Goal: Task Accomplishment & Management: Use online tool/utility

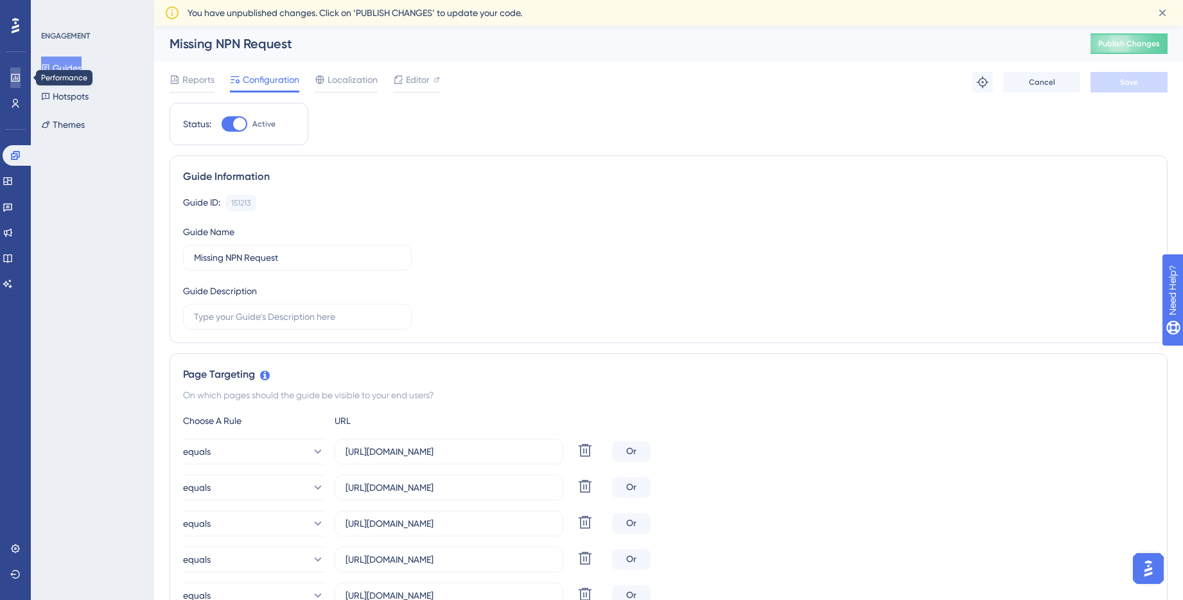
click at [13, 74] on icon at bounding box center [15, 78] width 8 height 8
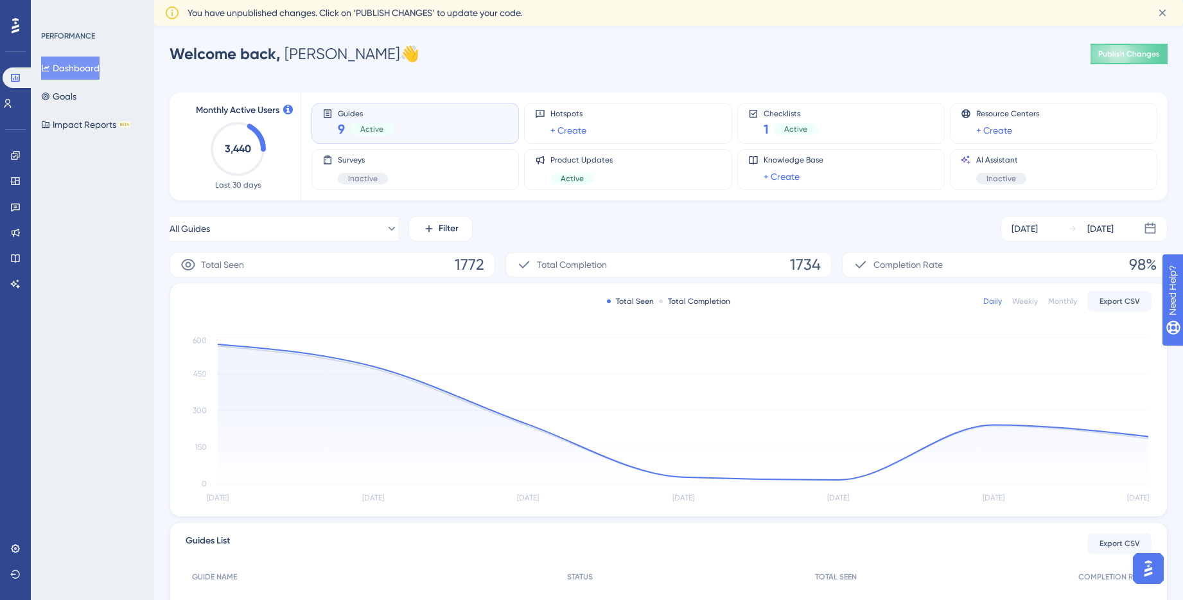
click at [419, 126] on div "Guides 9 Active" at bounding box center [415, 123] width 186 height 30
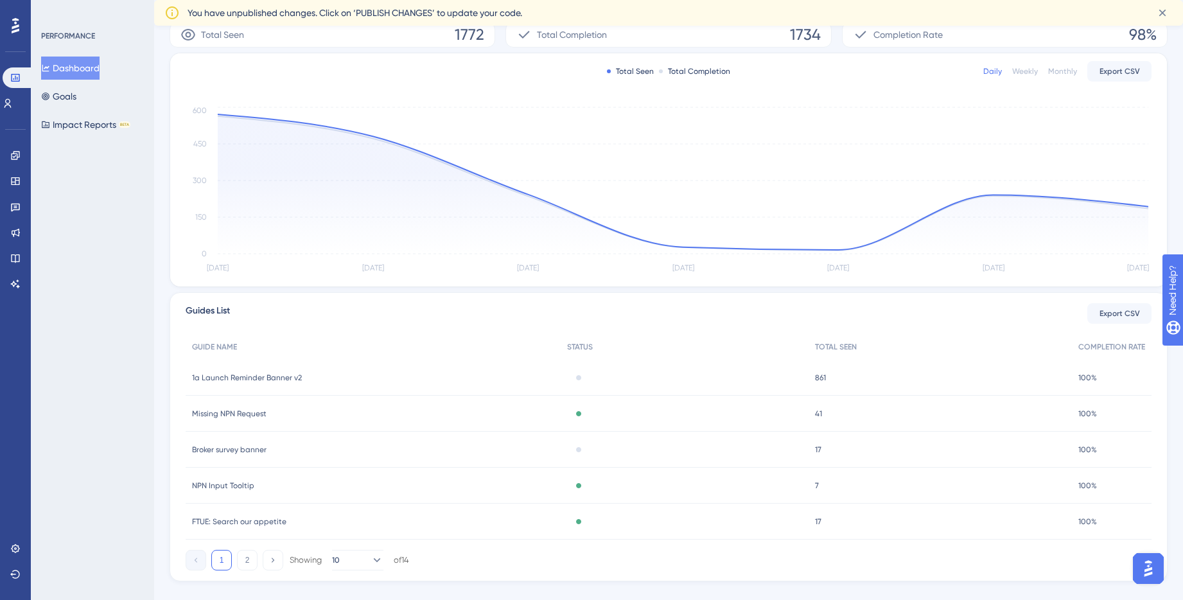
scroll to position [234, 0]
click at [241, 402] on div "Missing NPN Request Missing NPN Request" at bounding box center [373, 409] width 375 height 36
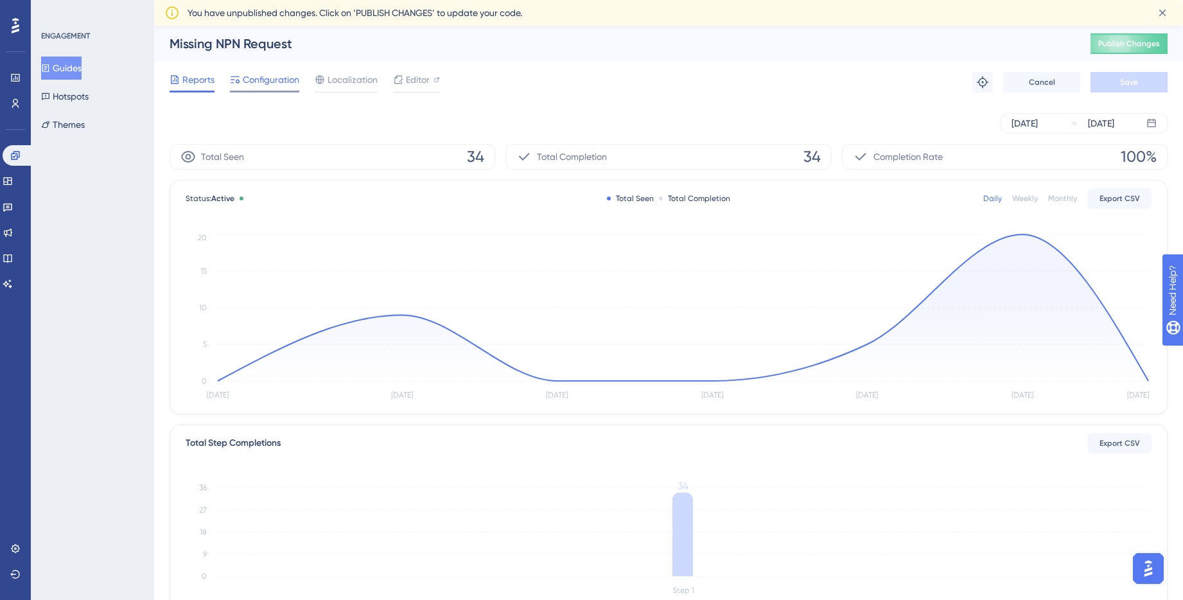
click at [276, 85] on span "Configuration" at bounding box center [271, 79] width 56 height 15
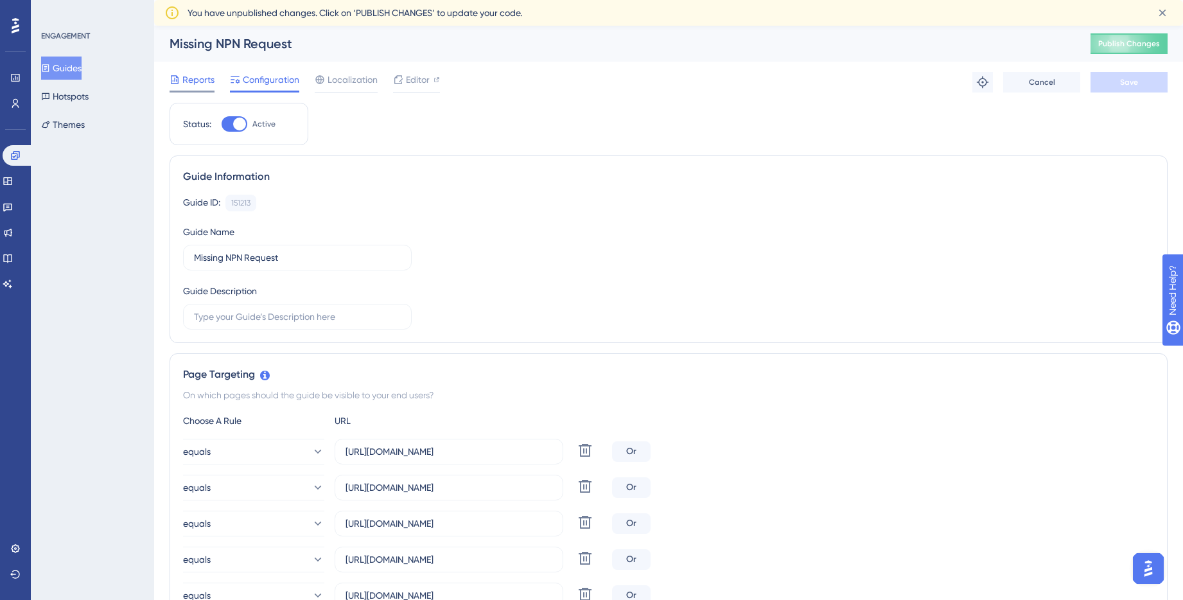
click at [210, 82] on span "Reports" at bounding box center [198, 79] width 32 height 15
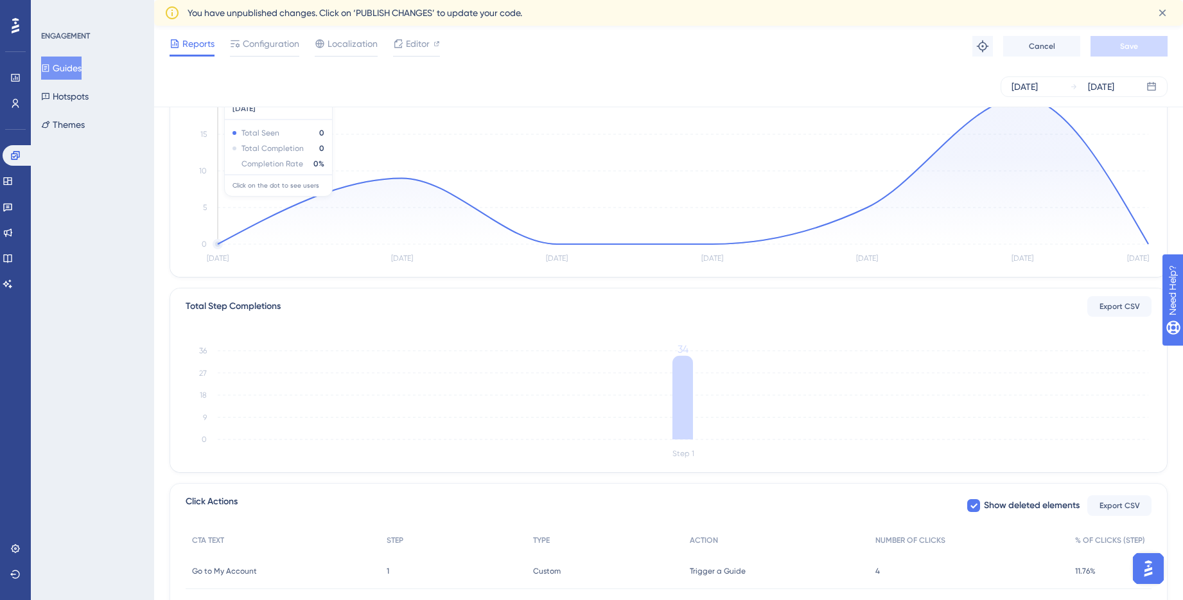
scroll to position [239, 0]
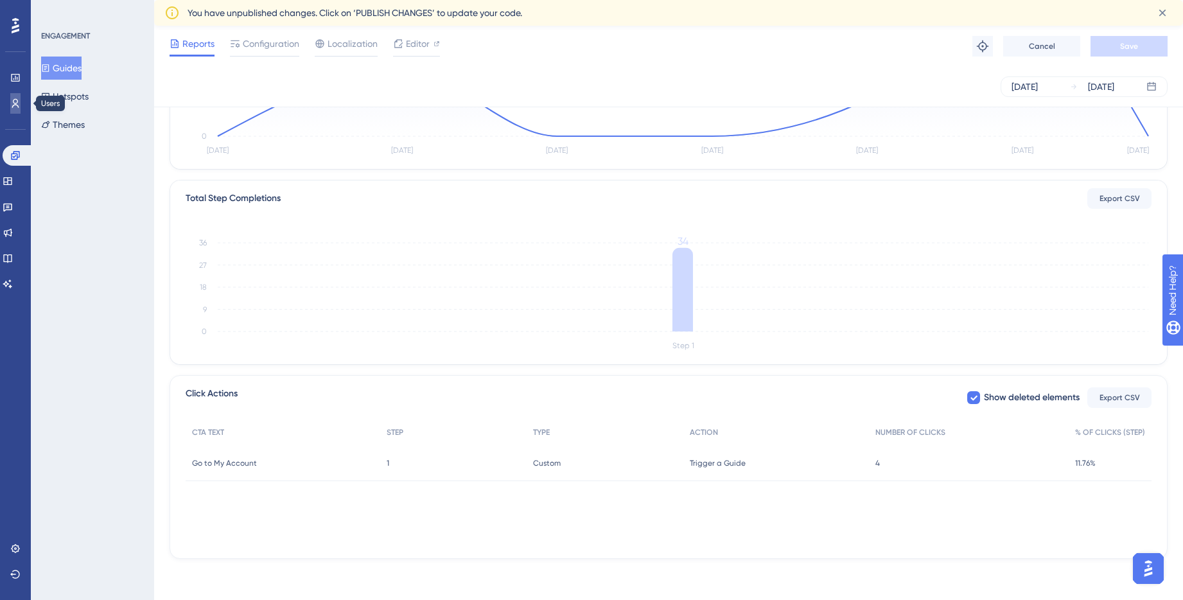
click at [11, 103] on icon at bounding box center [15, 103] width 10 height 10
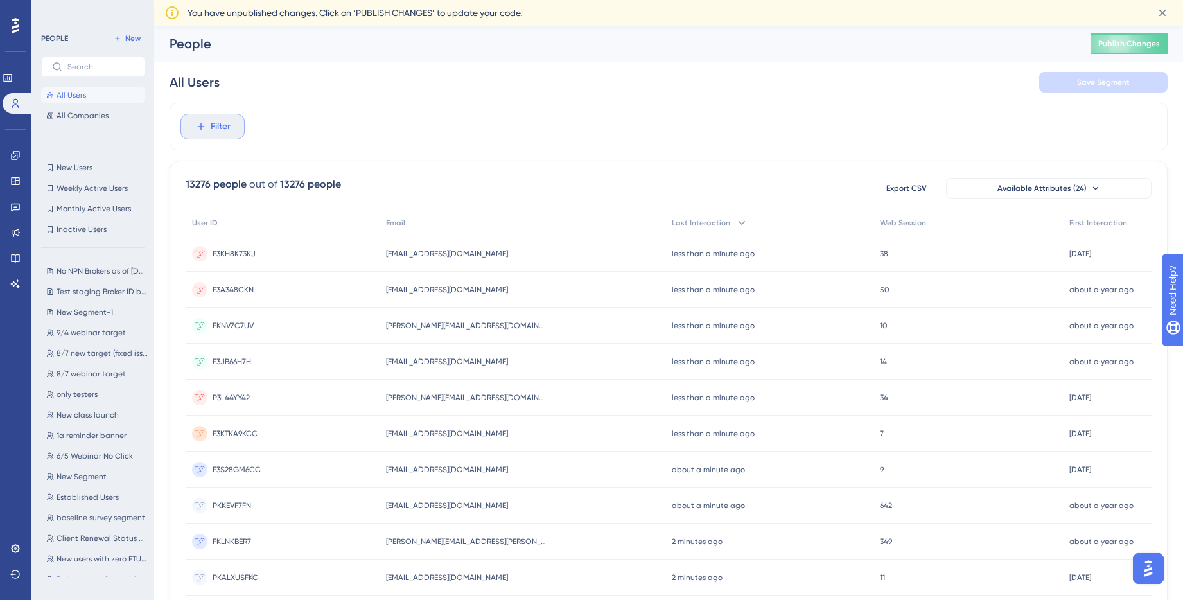
click at [223, 125] on span "Filter" at bounding box center [221, 126] width 20 height 15
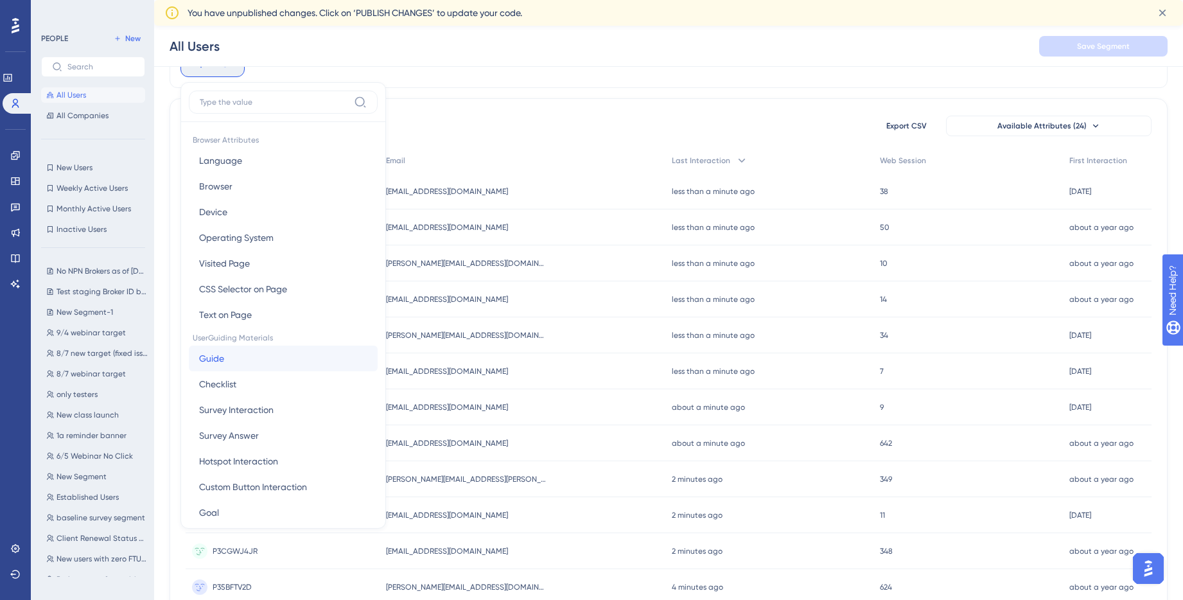
click at [233, 353] on button "Guide Guide" at bounding box center [283, 358] width 189 height 26
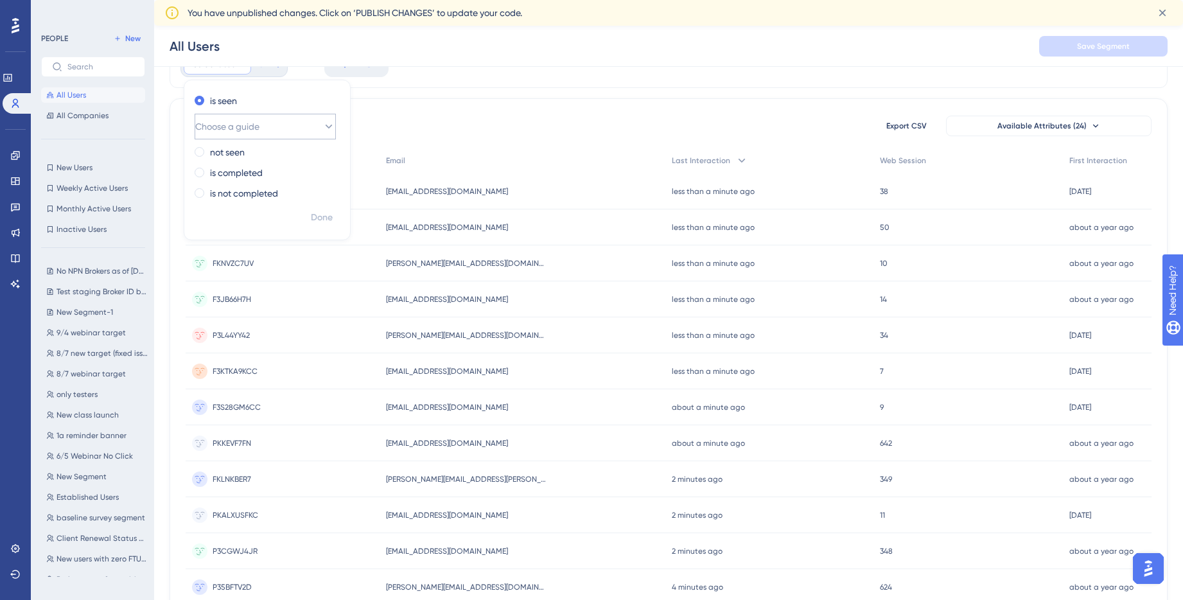
click at [281, 124] on button "Choose a guide" at bounding box center [265, 127] width 141 height 26
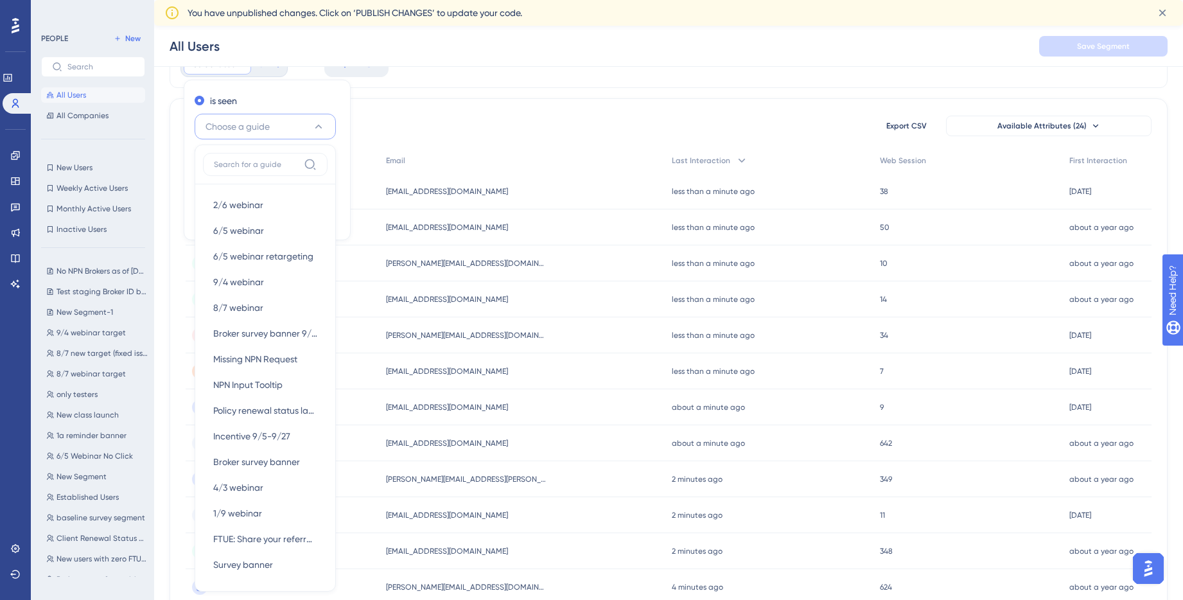
scroll to position [132, 0]
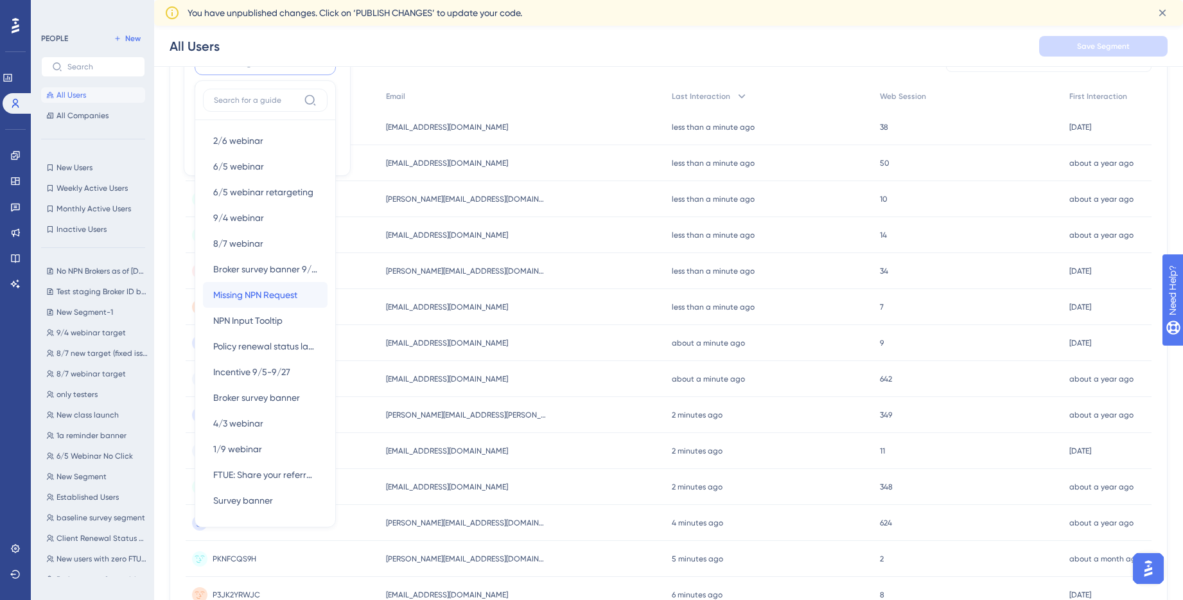
click at [263, 298] on span "Missing NPN Request" at bounding box center [255, 294] width 84 height 15
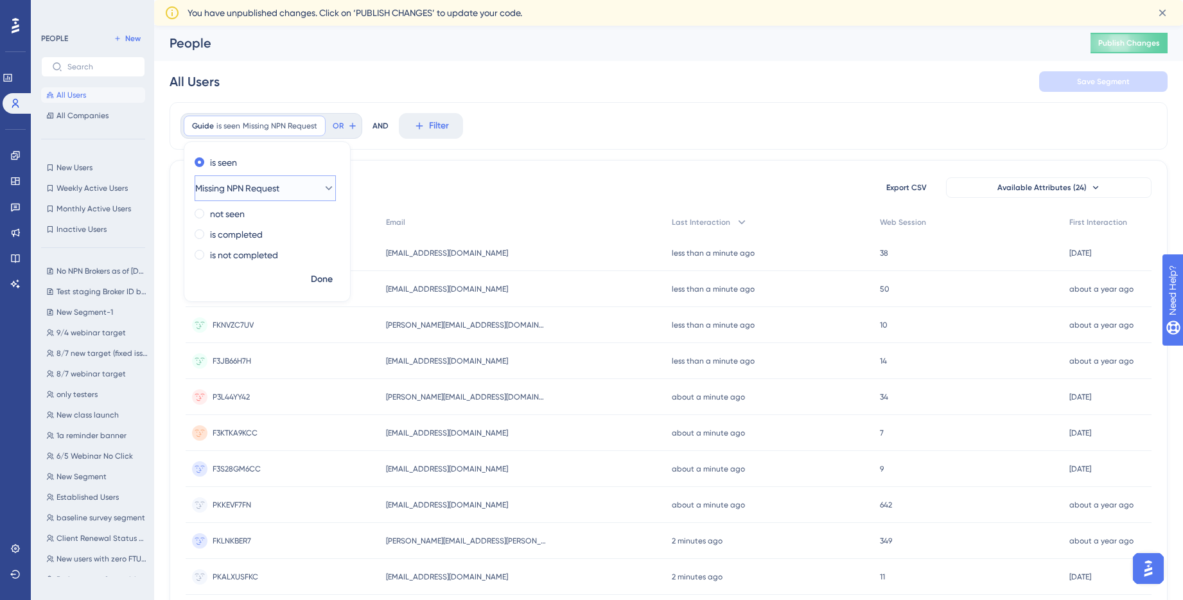
scroll to position [0, 0]
click at [320, 281] on span "Done" at bounding box center [322, 279] width 22 height 15
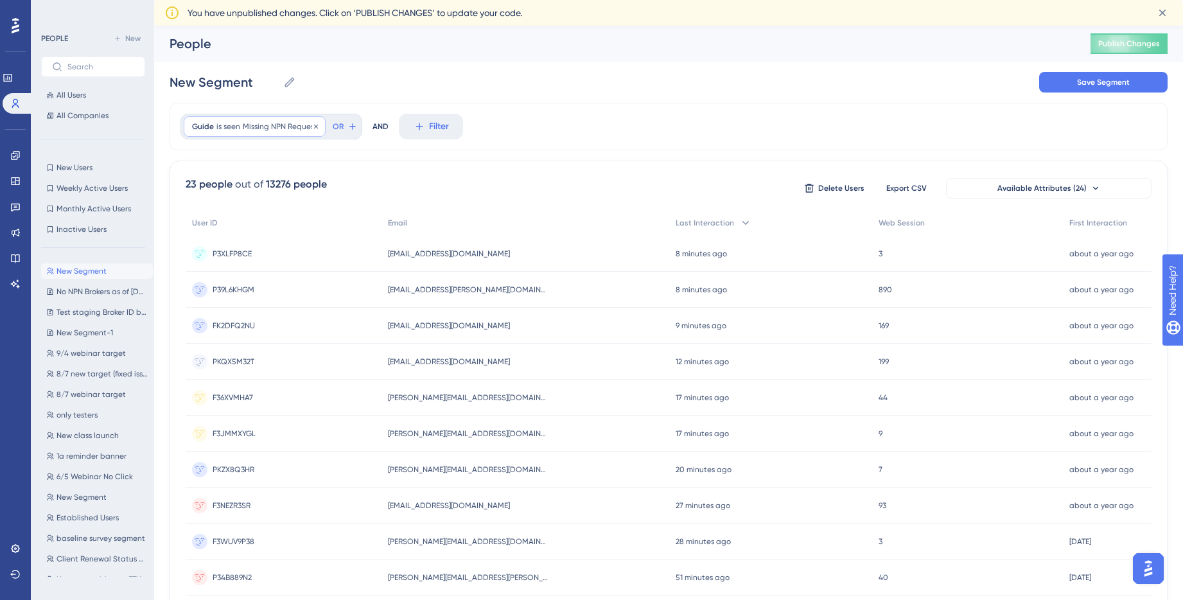
click at [227, 123] on span "is seen" at bounding box center [228, 126] width 24 height 10
click at [220, 232] on label "is completed" at bounding box center [236, 234] width 53 height 15
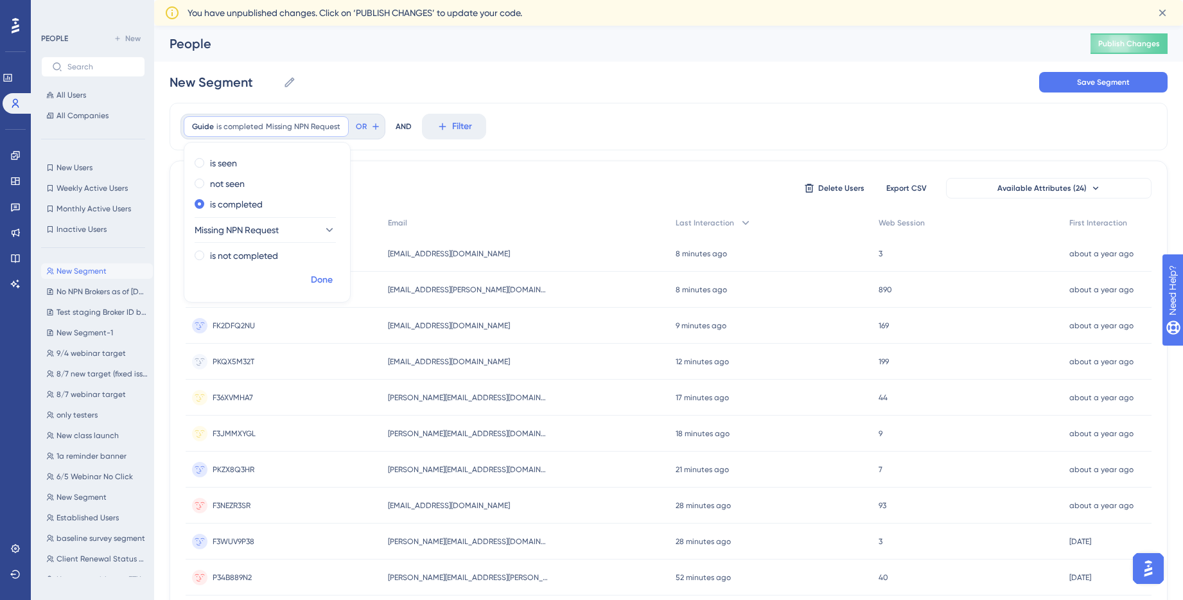
click at [327, 276] on span "Done" at bounding box center [322, 279] width 22 height 15
drag, startPoint x: 447, startPoint y: 252, endPoint x: 393, endPoint y: 254, distance: 53.9
click at [393, 254] on div "[EMAIL_ADDRESS][DOMAIN_NAME] [EMAIL_ADDRESS][DOMAIN_NAME]" at bounding box center [524, 254] width 287 height 36
click at [392, 254] on div "[EMAIL_ADDRESS][DOMAIN_NAME] [EMAIL_ADDRESS][DOMAIN_NAME]" at bounding box center [524, 254] width 287 height 36
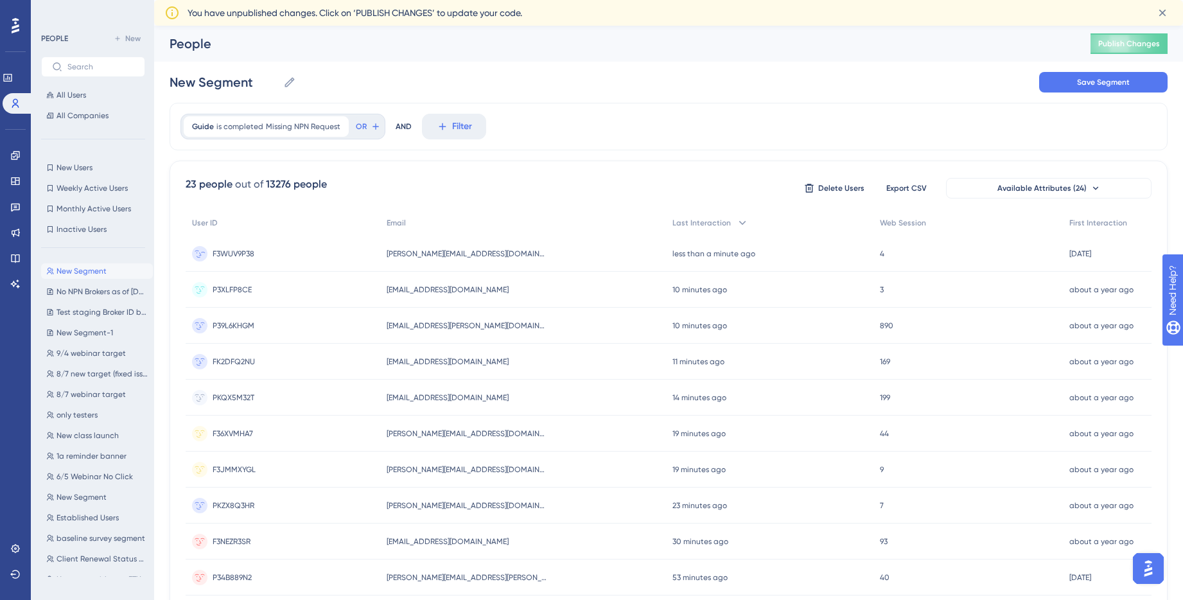
click at [424, 250] on span "[PERSON_NAME][EMAIL_ADDRESS][DOMAIN_NAME]" at bounding box center [466, 253] width 160 height 10
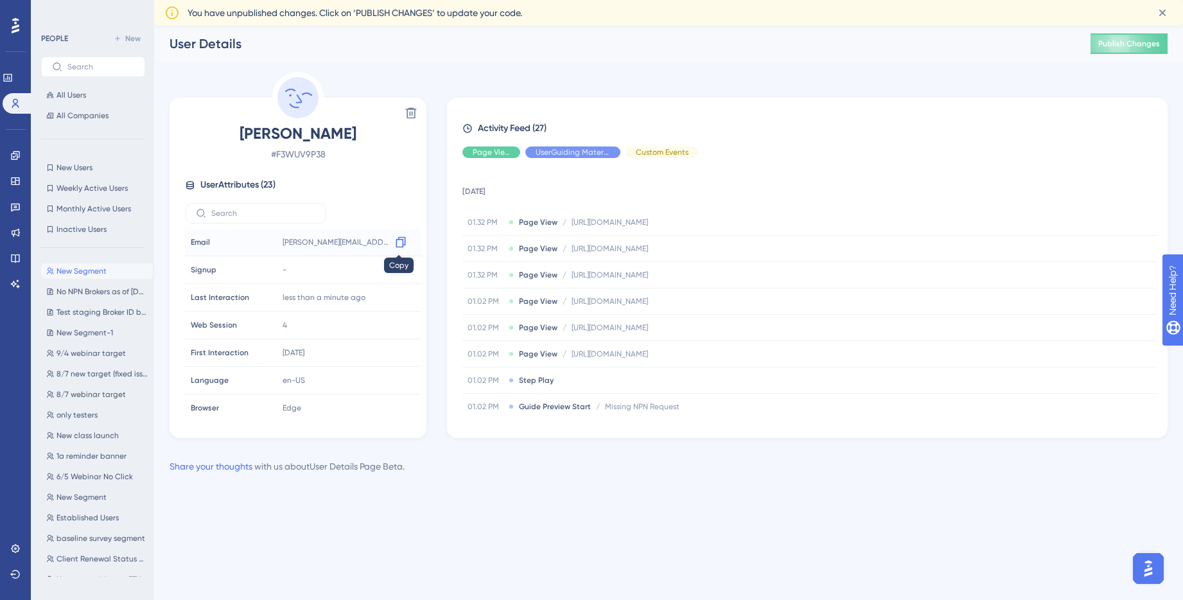
click at [397, 241] on icon at bounding box center [400, 242] width 13 height 13
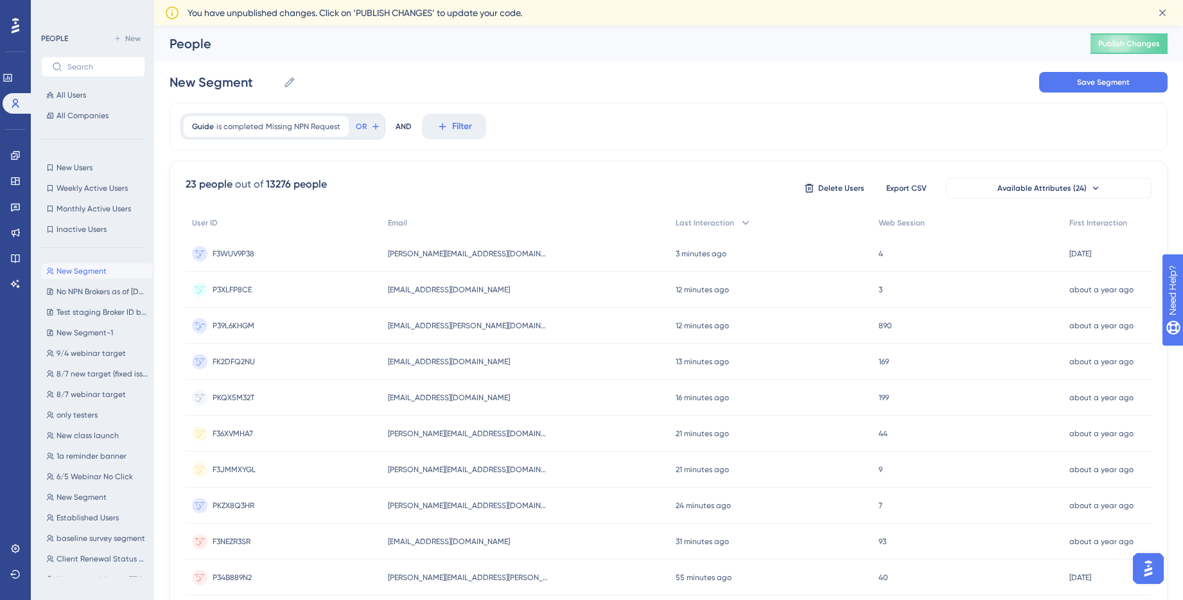
click at [420, 325] on span "[EMAIL_ADDRESS][PERSON_NAME][DOMAIN_NAME]" at bounding box center [468, 325] width 160 height 10
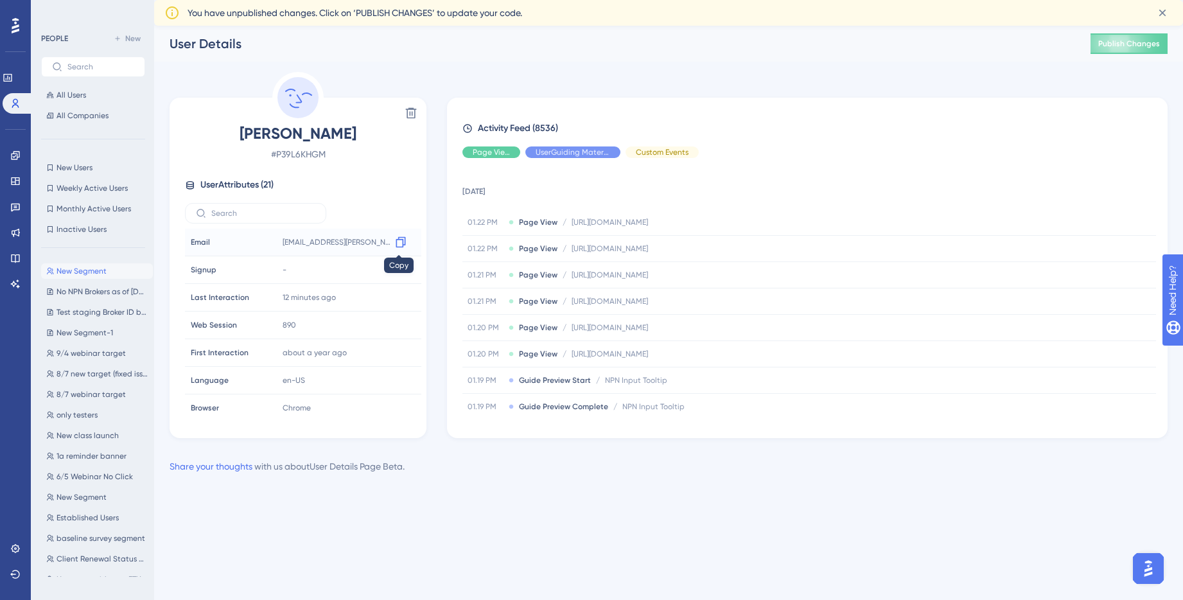
click at [399, 242] on icon at bounding box center [400, 242] width 13 height 13
click at [402, 241] on icon at bounding box center [400, 242] width 13 height 13
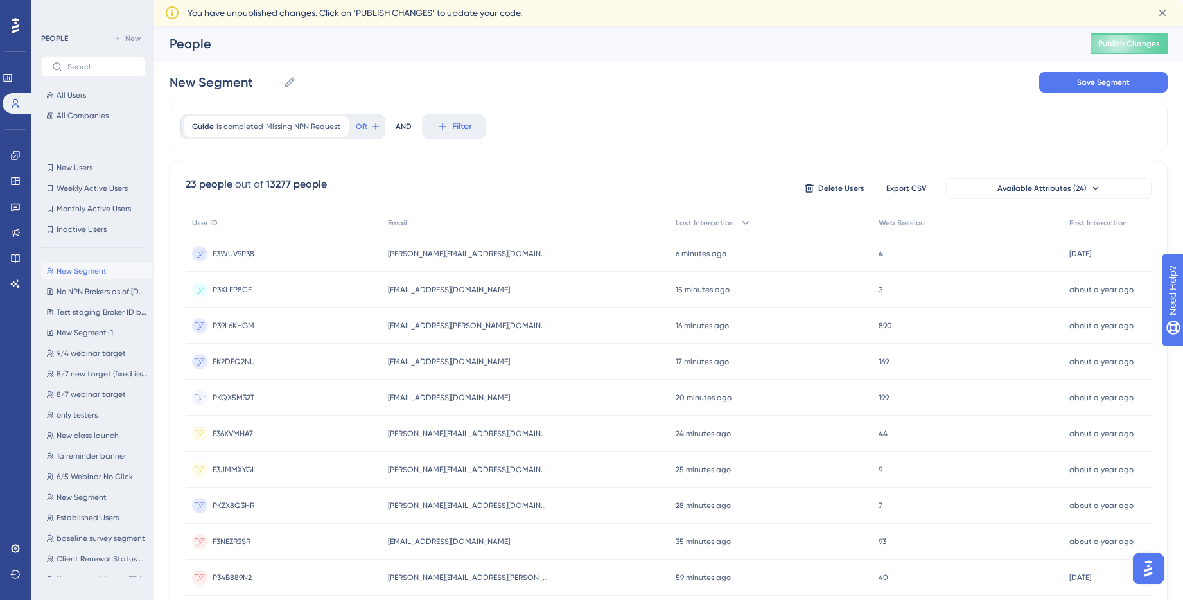
click at [420, 399] on span "[EMAIL_ADDRESS][DOMAIN_NAME]" at bounding box center [449, 397] width 122 height 10
click at [290, 128] on span "Missing NPN Request" at bounding box center [303, 126] width 74 height 10
click at [291, 128] on span "Missing NPN Request" at bounding box center [303, 126] width 74 height 10
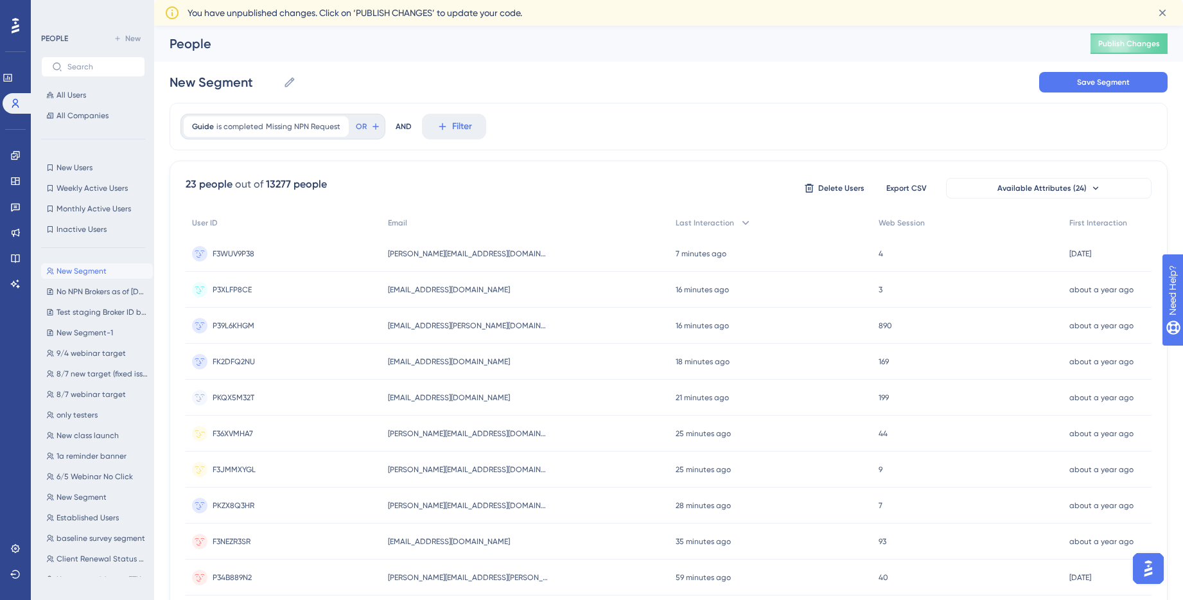
click at [426, 433] on span "[PERSON_NAME][EMAIL_ADDRESS][DOMAIN_NAME]" at bounding box center [468, 433] width 160 height 10
click at [435, 465] on span "[PERSON_NAME][EMAIL_ADDRESS][DOMAIN_NAME]" at bounding box center [468, 469] width 160 height 10
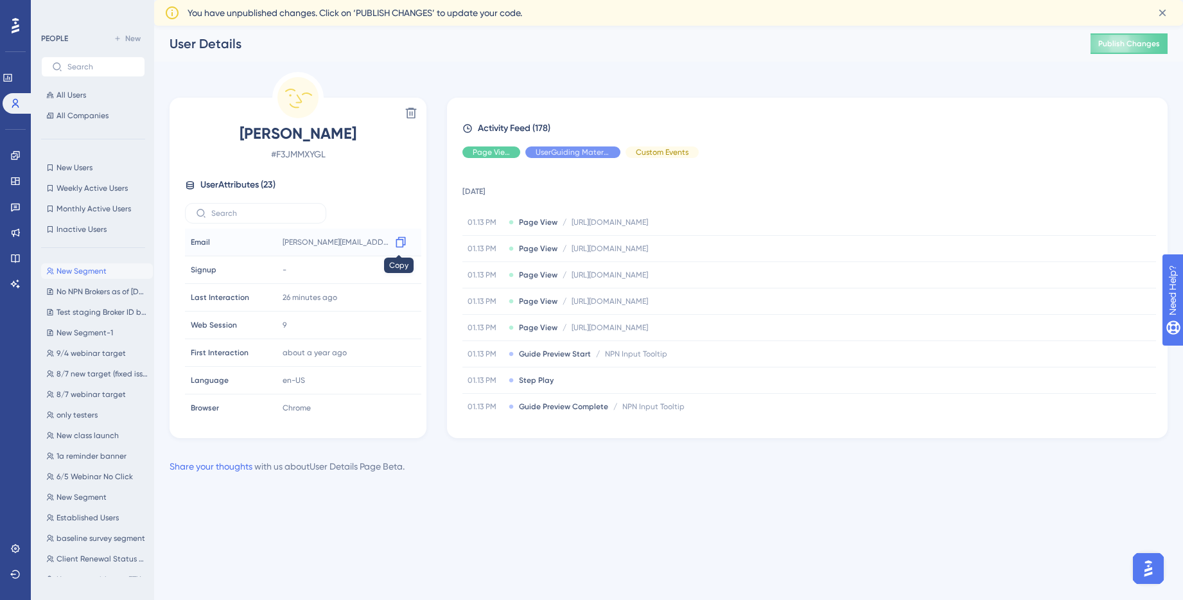
click at [400, 239] on icon at bounding box center [400, 242] width 10 height 11
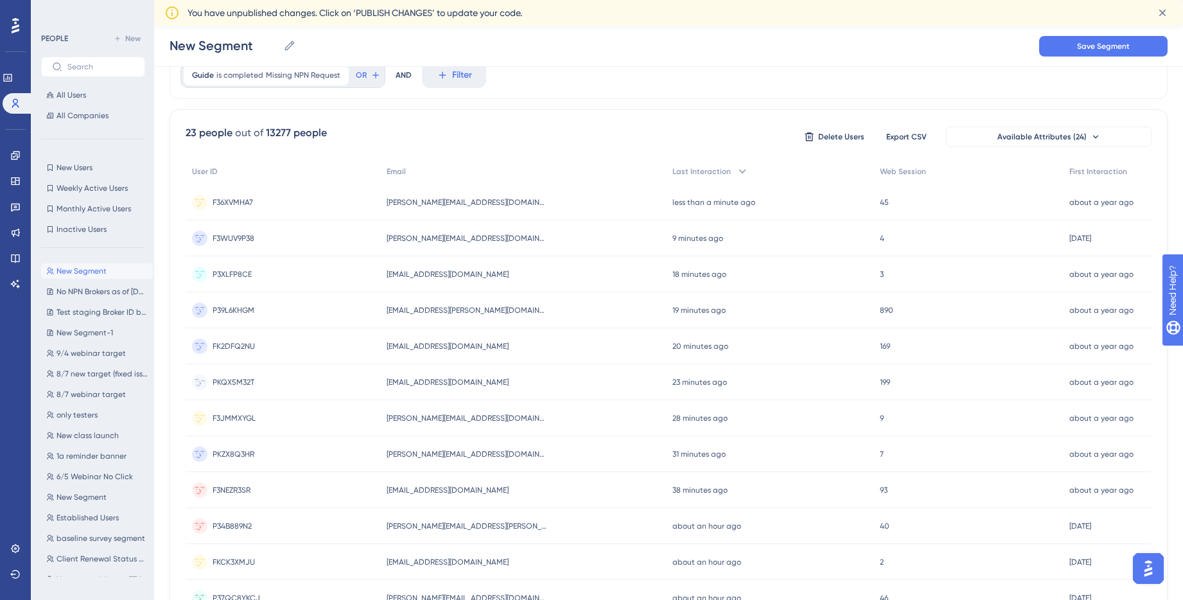
scroll to position [57, 0]
click at [436, 453] on span "[PERSON_NAME][EMAIL_ADDRESS][DOMAIN_NAME]" at bounding box center [466, 453] width 160 height 10
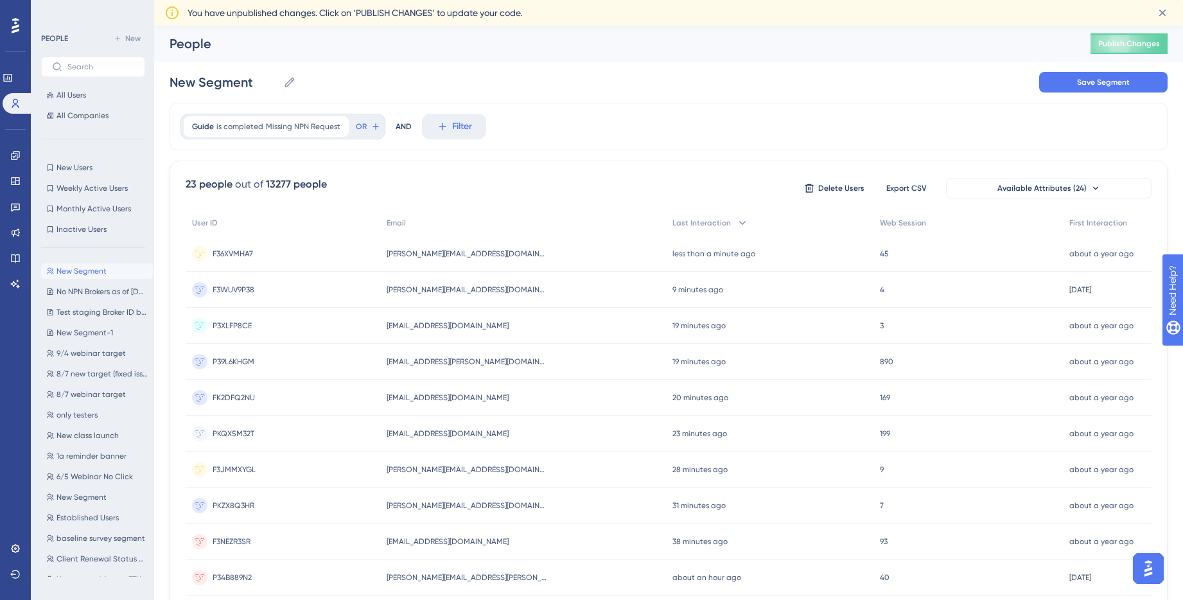
click at [430, 253] on span "[PERSON_NAME][EMAIL_ADDRESS][DOMAIN_NAME]" at bounding box center [466, 253] width 160 height 10
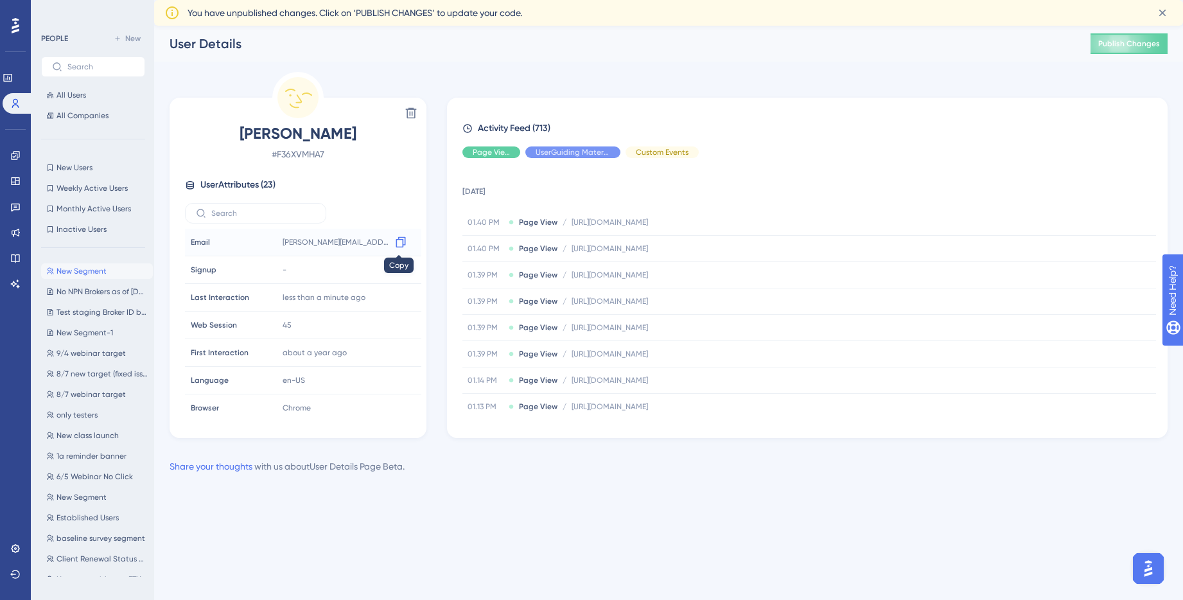
click at [397, 240] on icon at bounding box center [400, 242] width 13 height 13
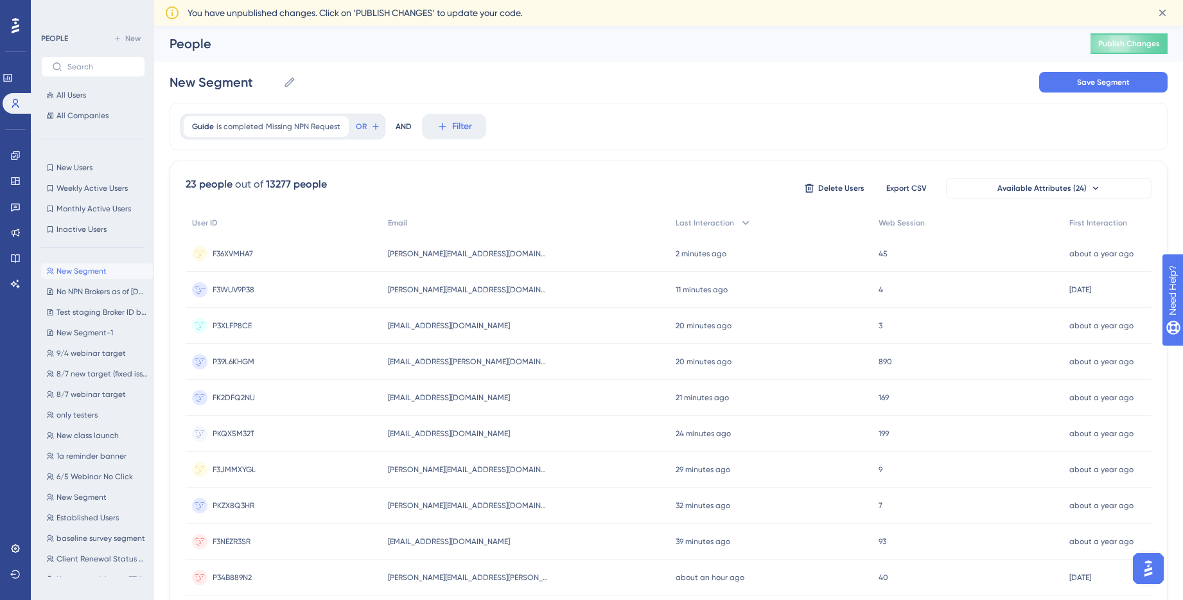
click at [441, 288] on span "[PERSON_NAME][EMAIL_ADDRESS][DOMAIN_NAME]" at bounding box center [468, 289] width 160 height 10
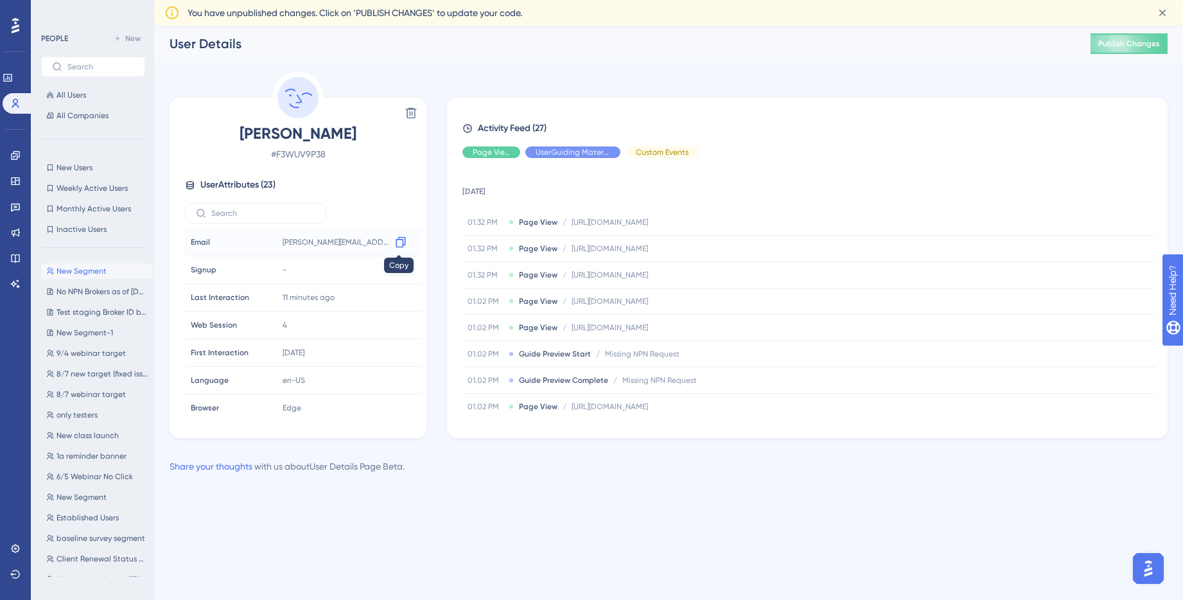
click at [399, 241] on icon at bounding box center [400, 242] width 13 height 13
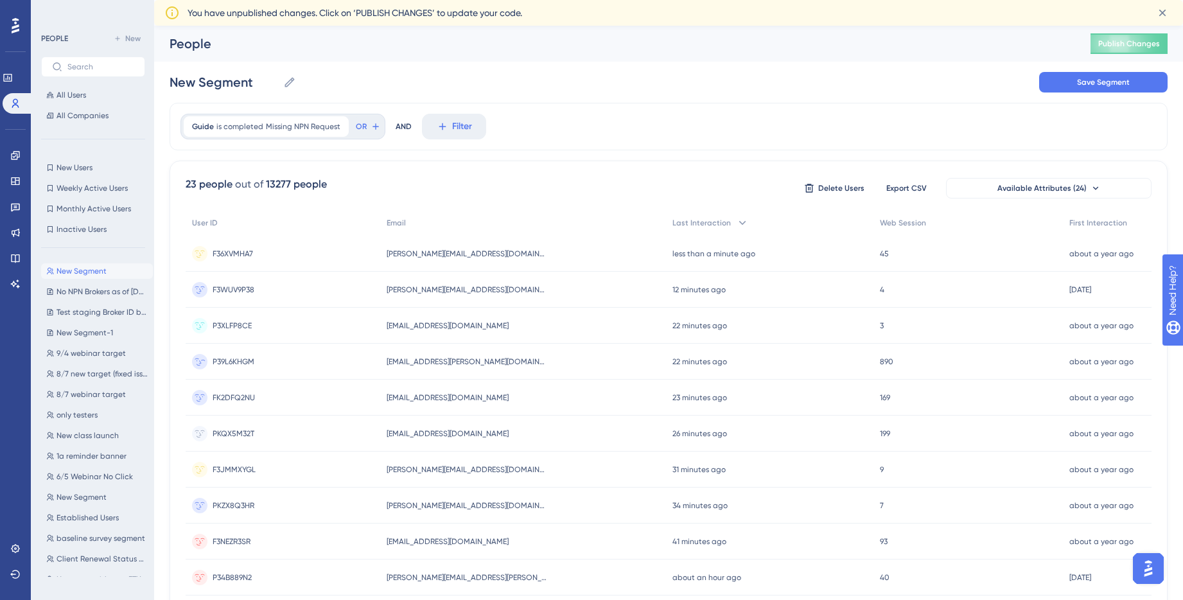
click at [428, 358] on span "[EMAIL_ADDRESS][PERSON_NAME][DOMAIN_NAME]" at bounding box center [466, 361] width 160 height 10
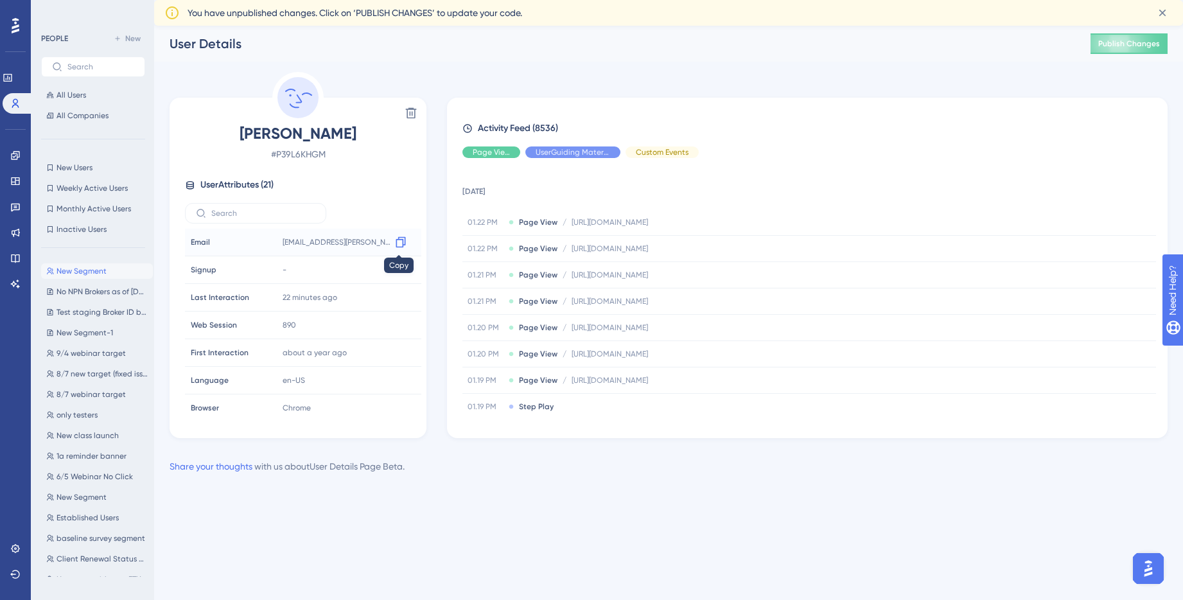
click at [398, 241] on icon at bounding box center [400, 242] width 13 height 13
